Goal: Transaction & Acquisition: Purchase product/service

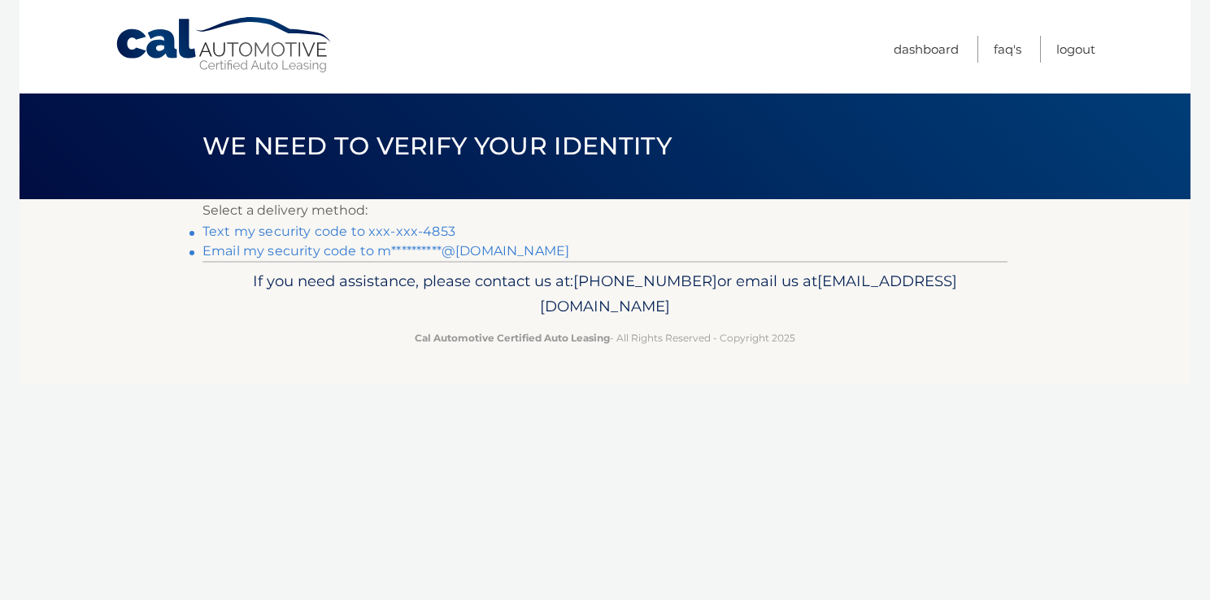
click at [281, 233] on link "Text my security code to xxx-xxx-4853" at bounding box center [328, 231] width 253 height 15
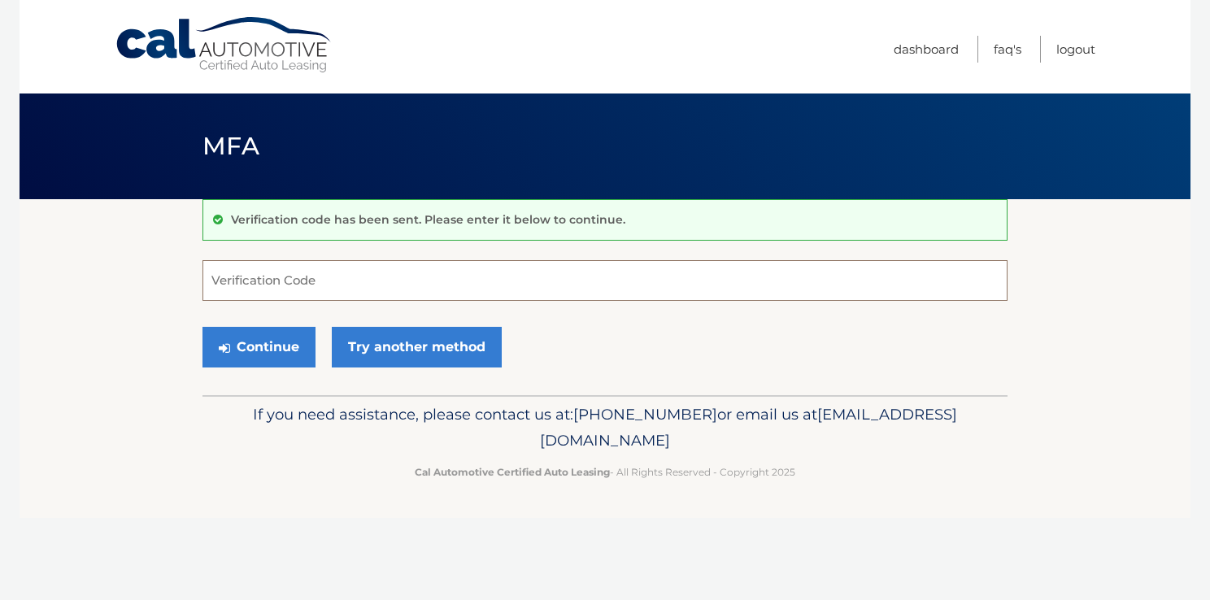
click at [299, 275] on input "Verification Code" at bounding box center [604, 280] width 805 height 41
click at [362, 338] on link "Try another method" at bounding box center [417, 347] width 170 height 41
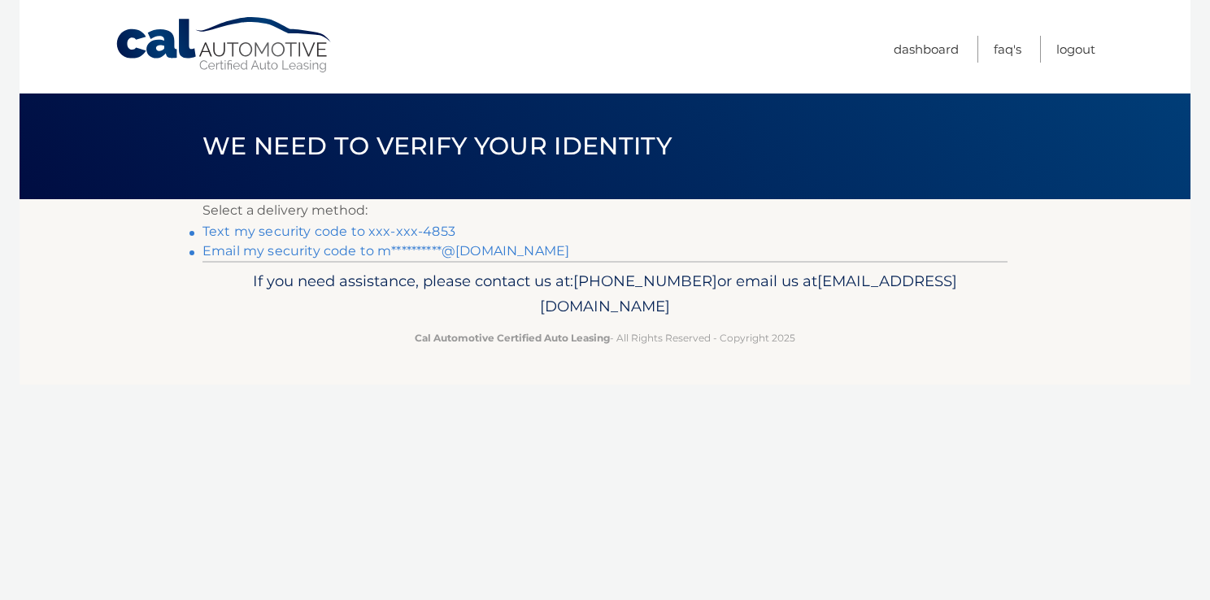
click at [265, 257] on link "**********" at bounding box center [385, 250] width 367 height 15
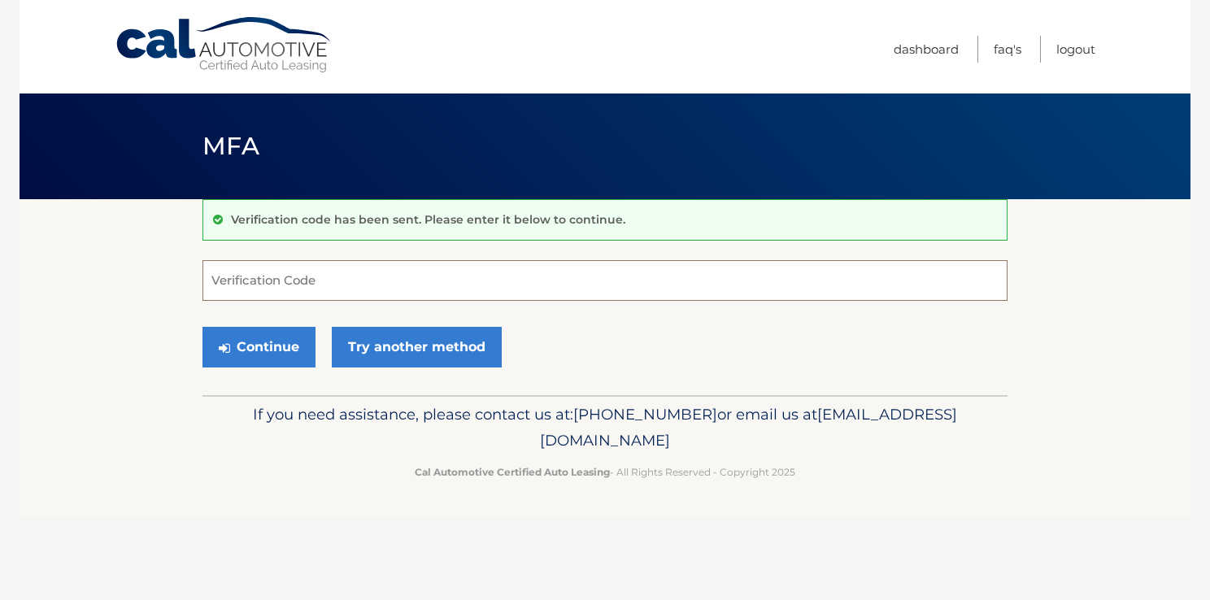
click at [254, 285] on input "Verification Code" at bounding box center [604, 280] width 805 height 41
type input "834870"
click at [303, 337] on button "Continue" at bounding box center [258, 347] width 113 height 41
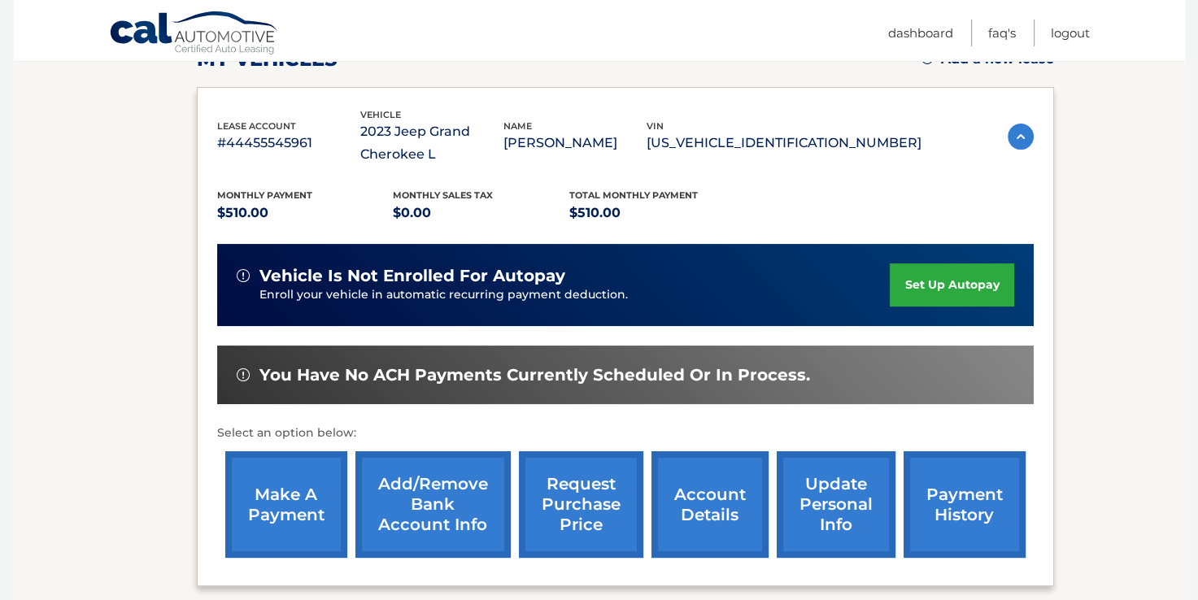
scroll to position [257, 0]
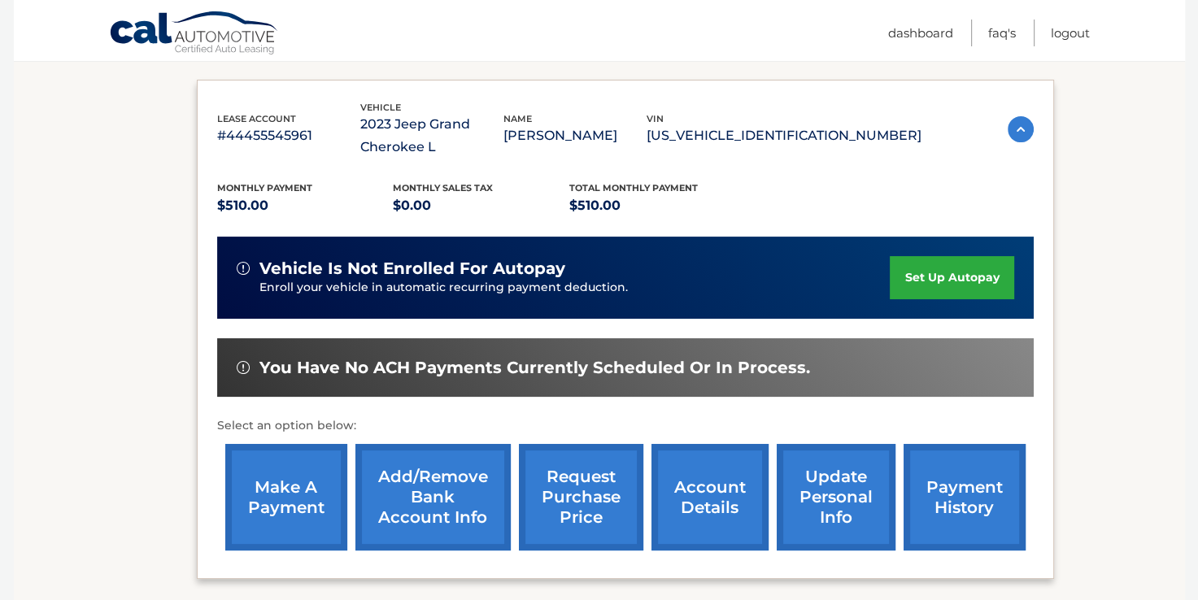
click at [311, 486] on link "make a payment" at bounding box center [286, 497] width 122 height 107
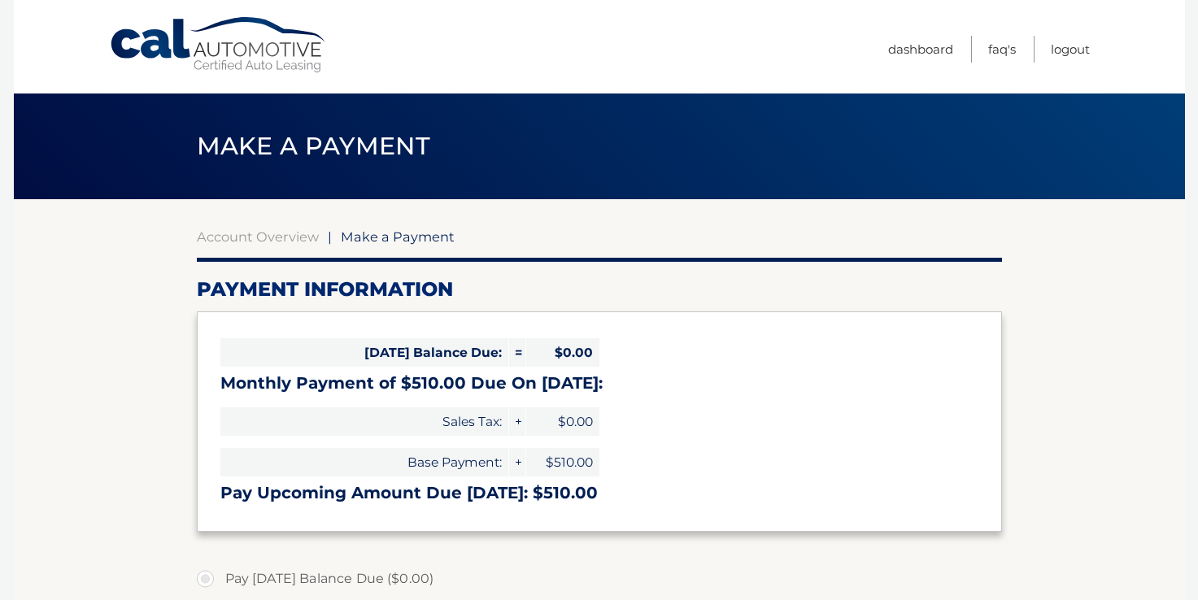
select select "MmM1ZDgyYTUtMTc5Ny00YTY0LTllYzYtODkwMzgyZTNkYzQw"
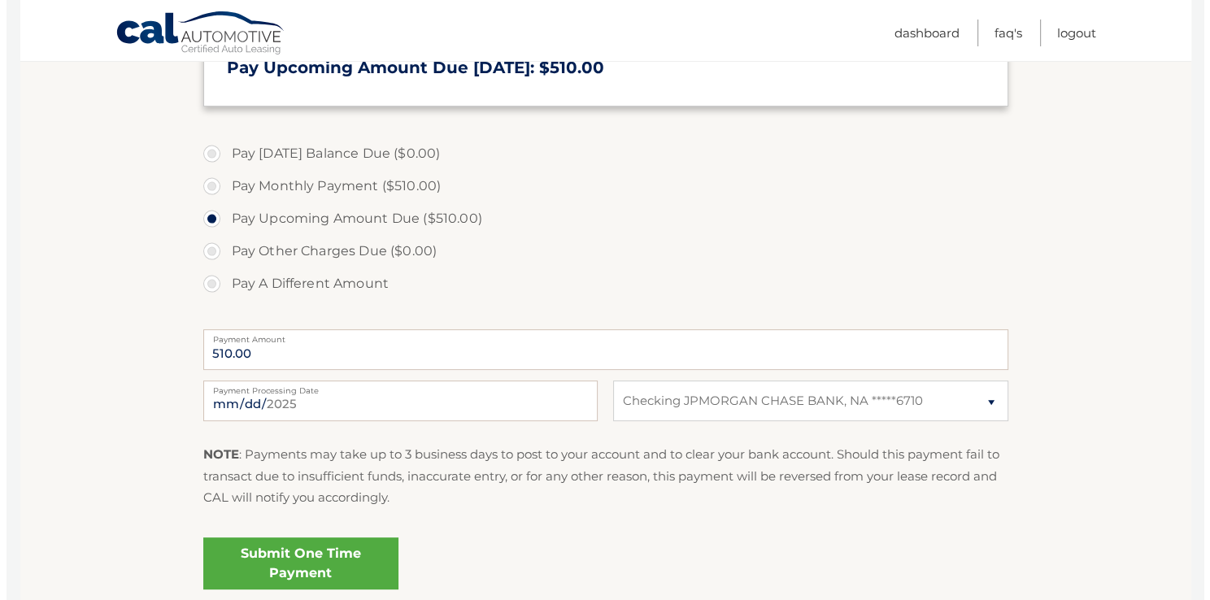
scroll to position [430, 0]
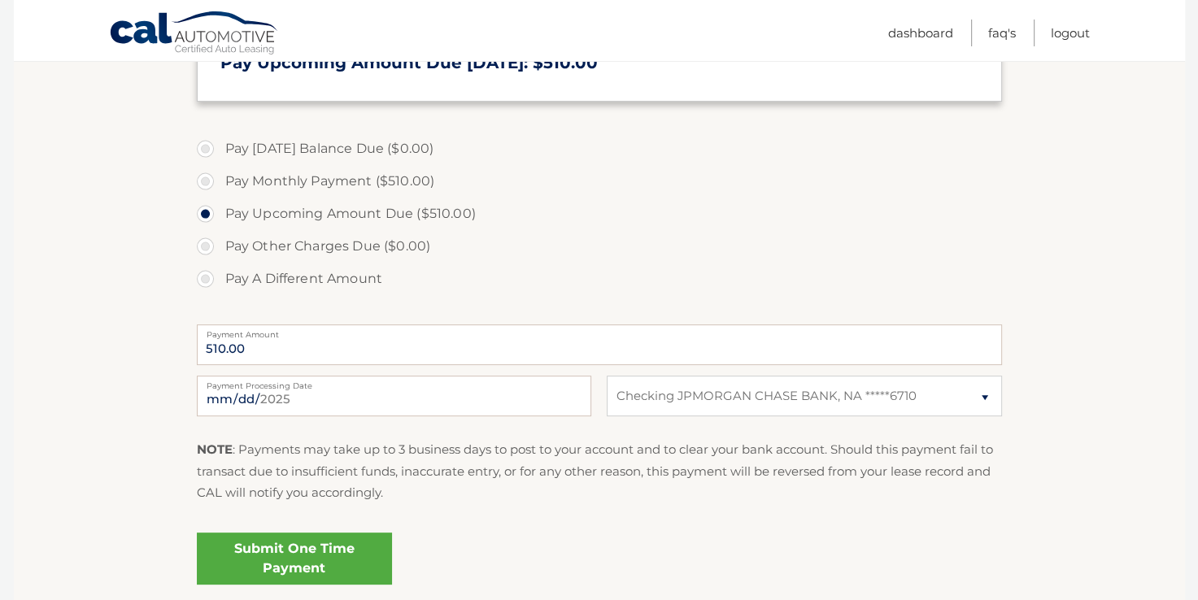
click at [342, 534] on link "Submit One Time Payment" at bounding box center [294, 559] width 195 height 52
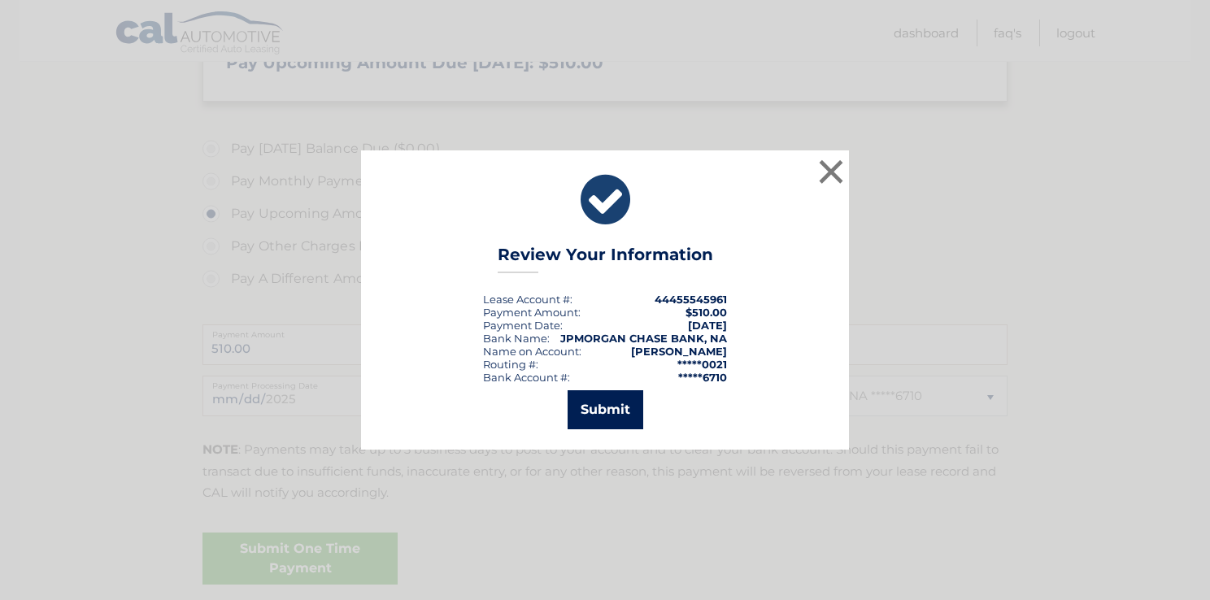
click at [599, 427] on button "Submit" at bounding box center [606, 409] width 76 height 39
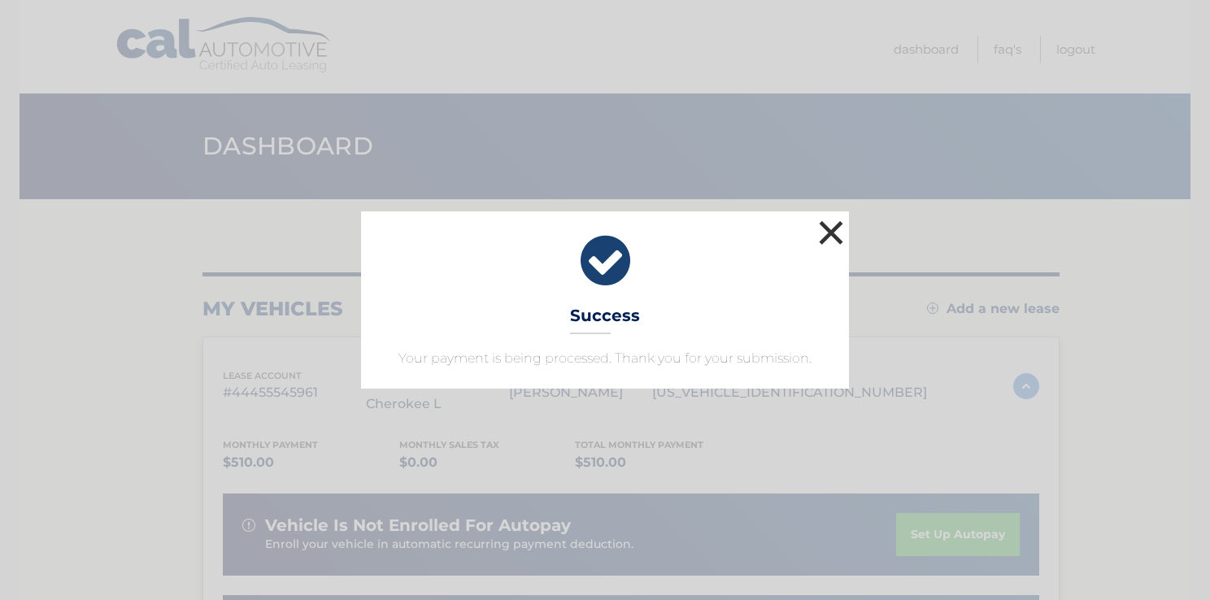
click at [841, 231] on button "×" at bounding box center [831, 232] width 33 height 33
